Goal: Task Accomplishment & Management: Manage account settings

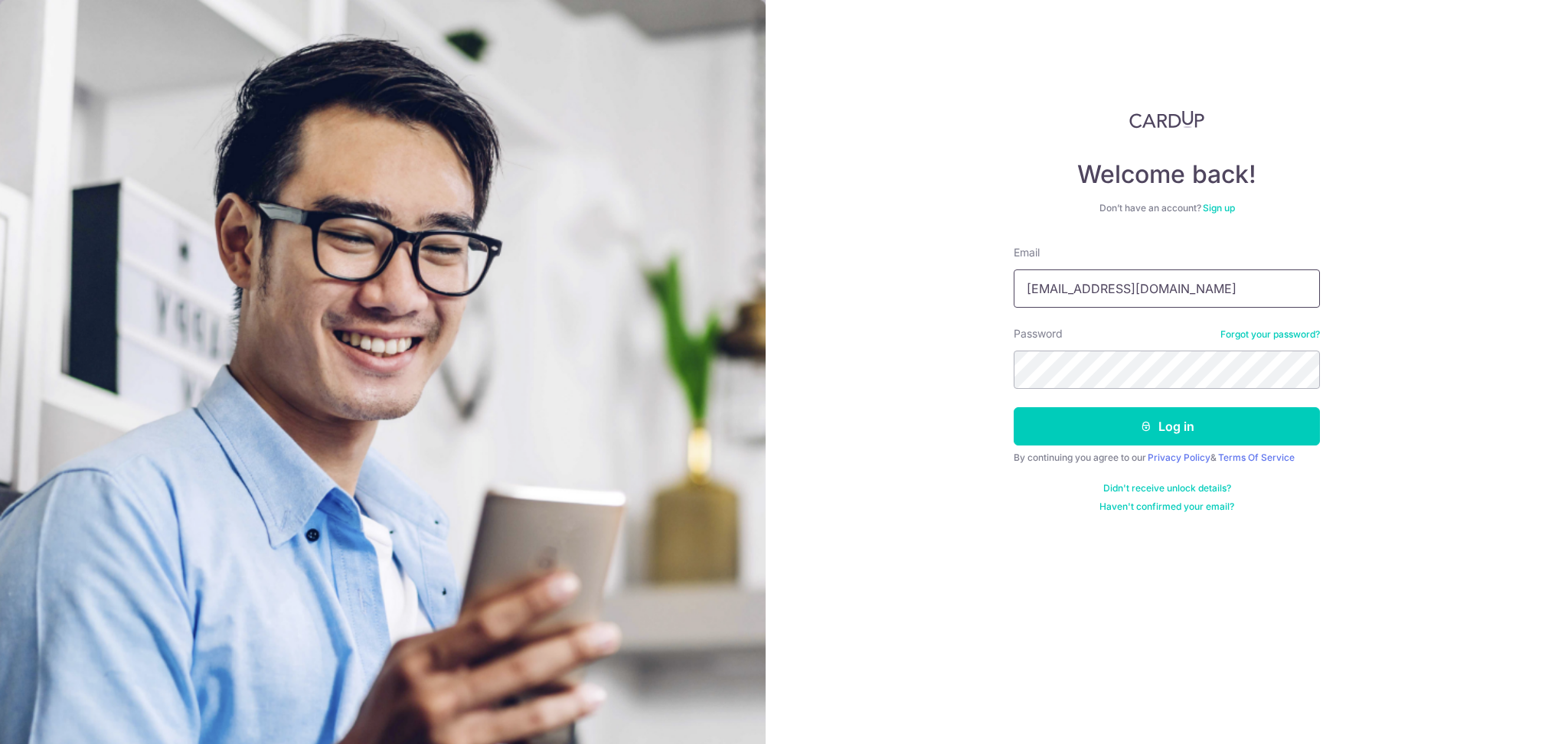
click at [1233, 299] on input "accountreceivable@global-eduhub.com" at bounding box center [1167, 289] width 306 height 38
type input "[PERSON_NAME][EMAIL_ADDRESS][PERSON_NAME][DOMAIN_NAME]"
click at [1050, 426] on button "Log in" at bounding box center [1167, 426] width 306 height 38
